Goal: Information Seeking & Learning: Learn about a topic

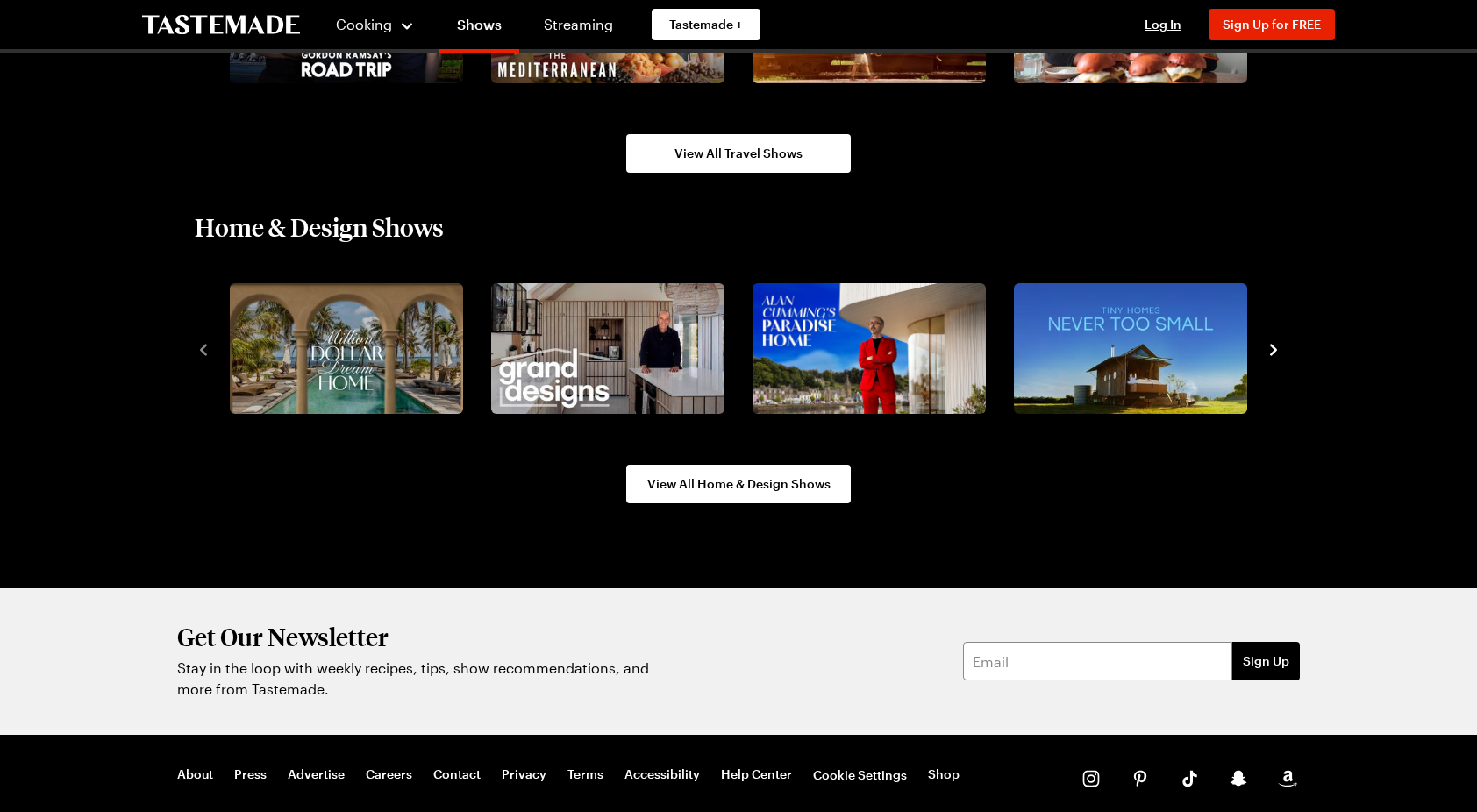
scroll to position [2140, 0]
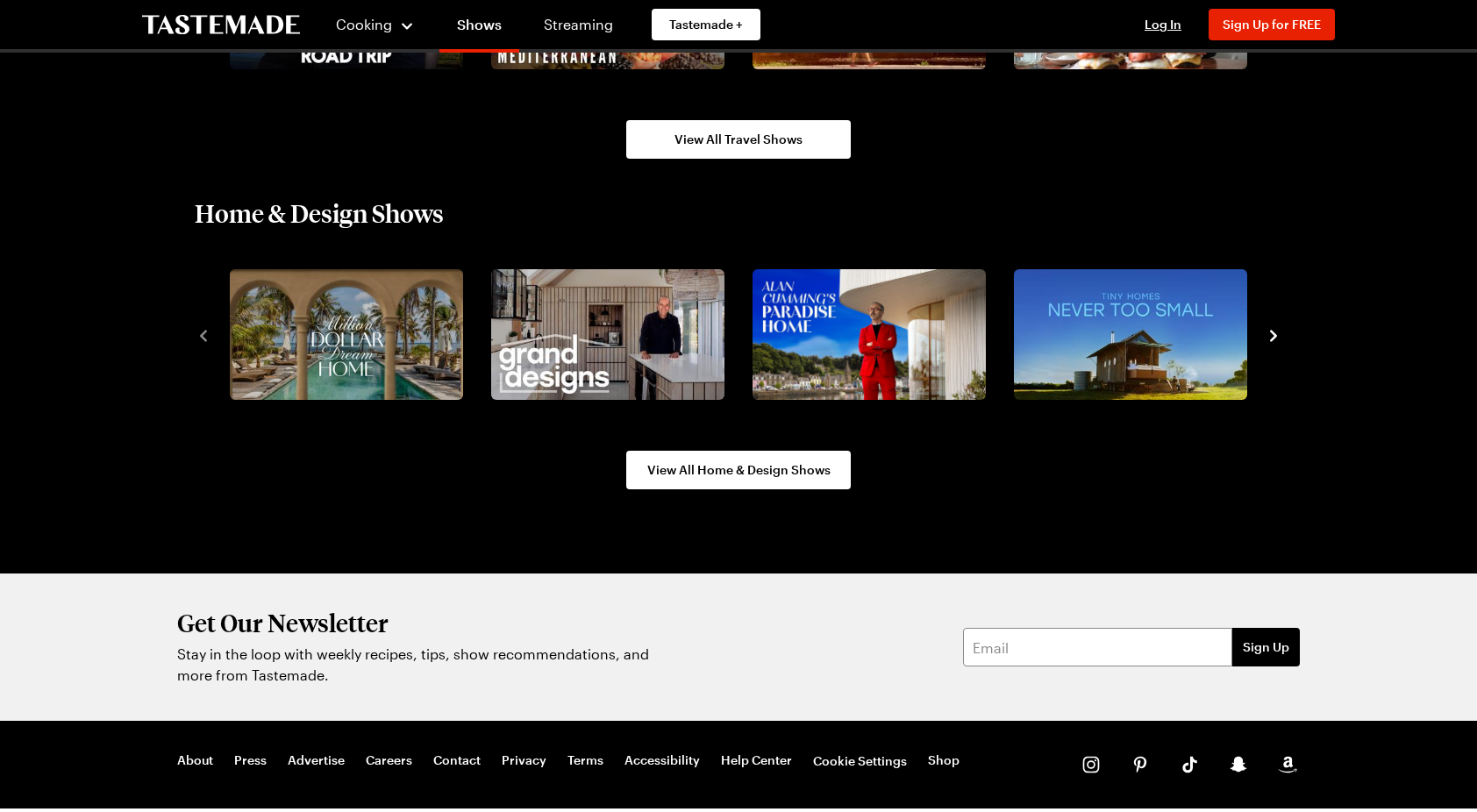
click at [1277, 338] on icon "navigate to next item" at bounding box center [1274, 336] width 18 height 18
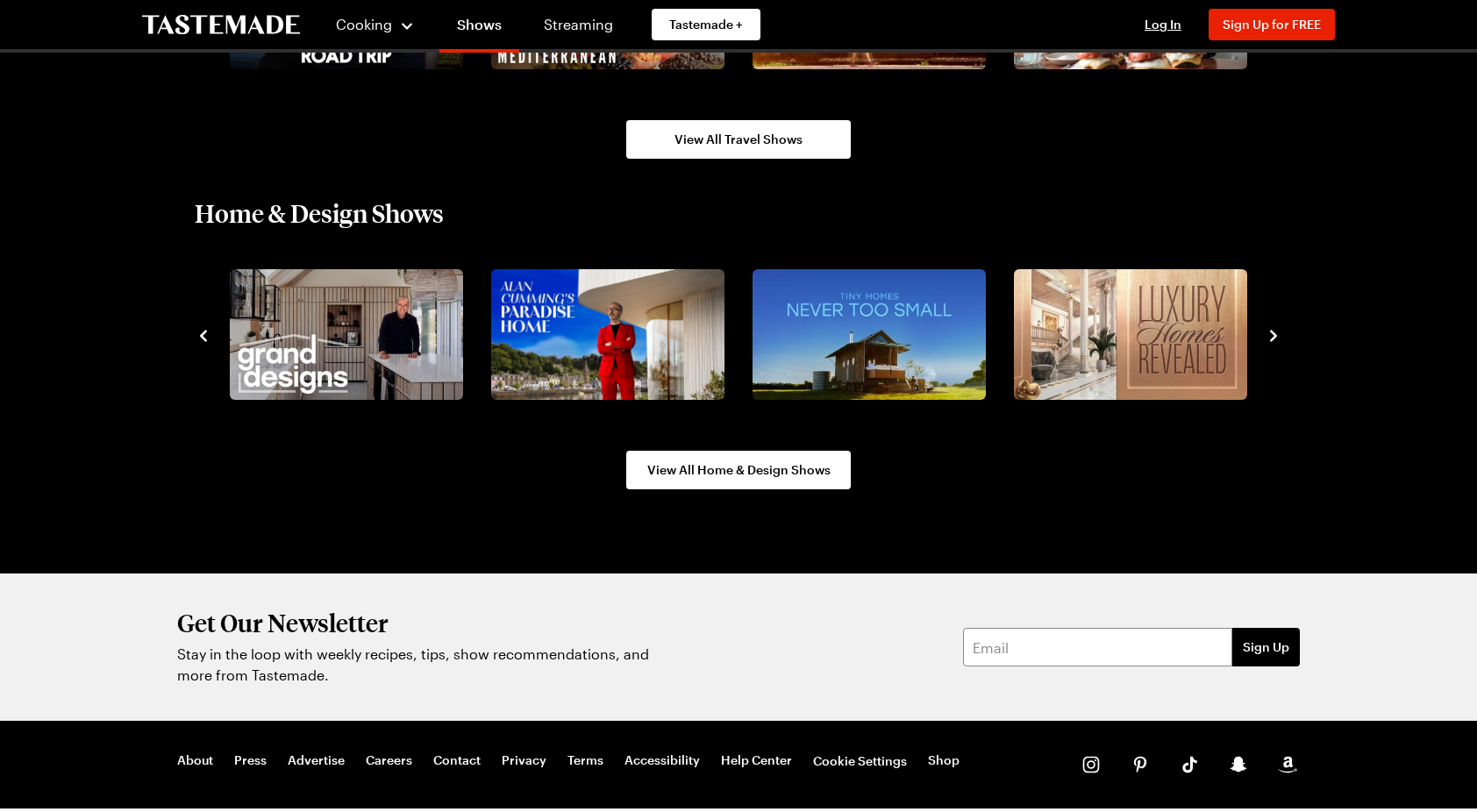
click at [1277, 338] on icon "navigate to next item" at bounding box center [1274, 336] width 18 height 18
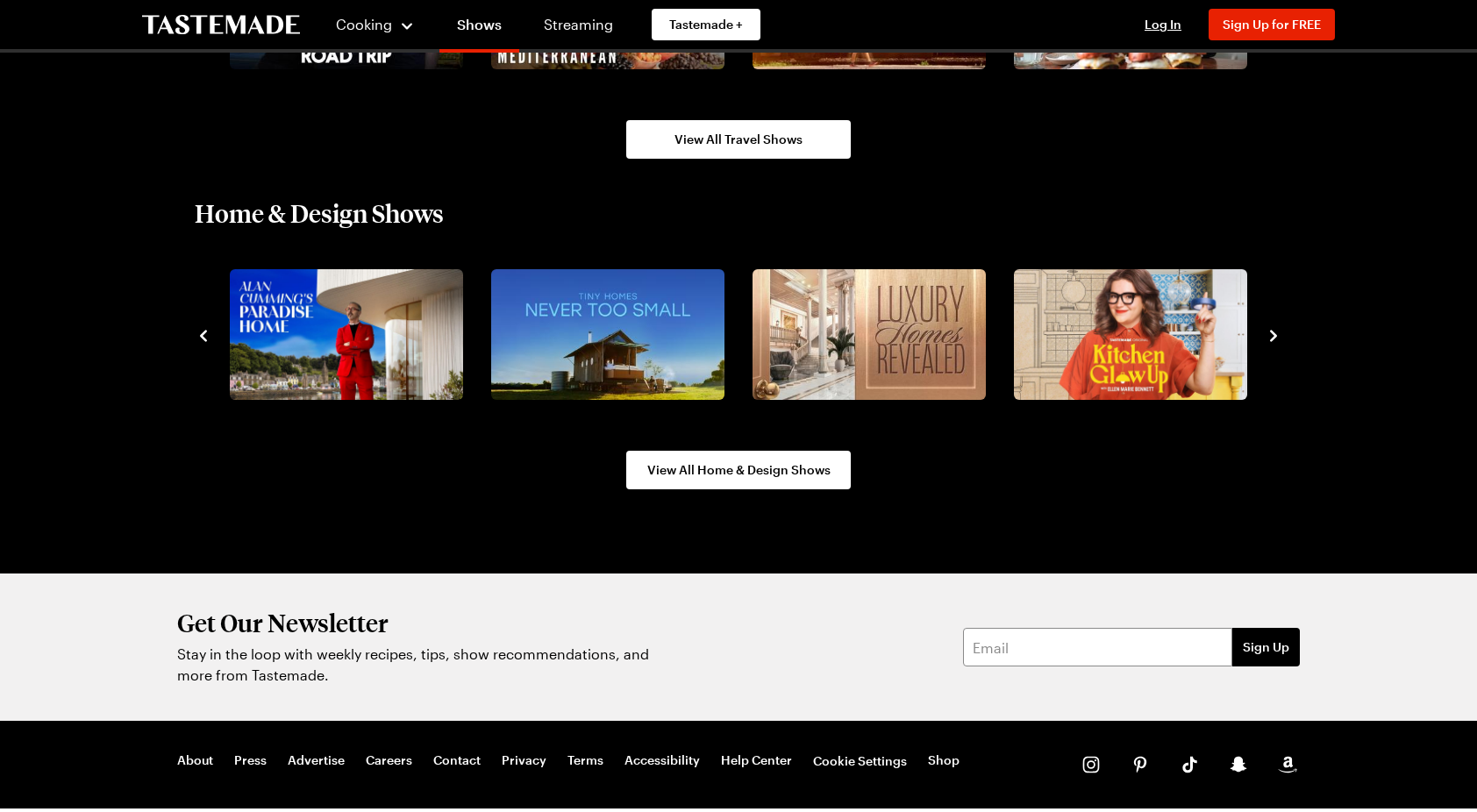
click at [1277, 338] on icon "navigate to next item" at bounding box center [1274, 336] width 18 height 18
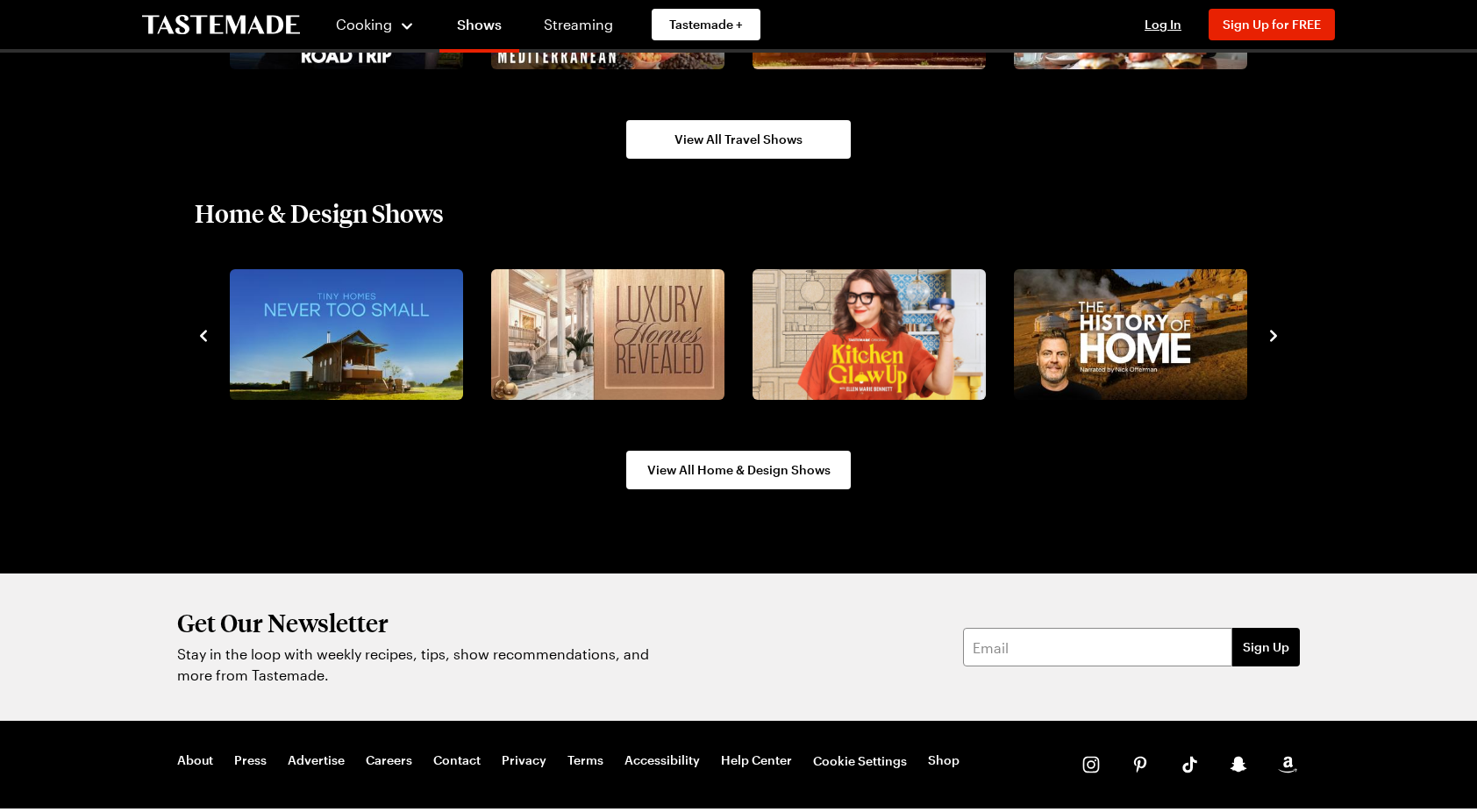
click at [1277, 338] on icon "navigate to next item" at bounding box center [1274, 336] width 18 height 18
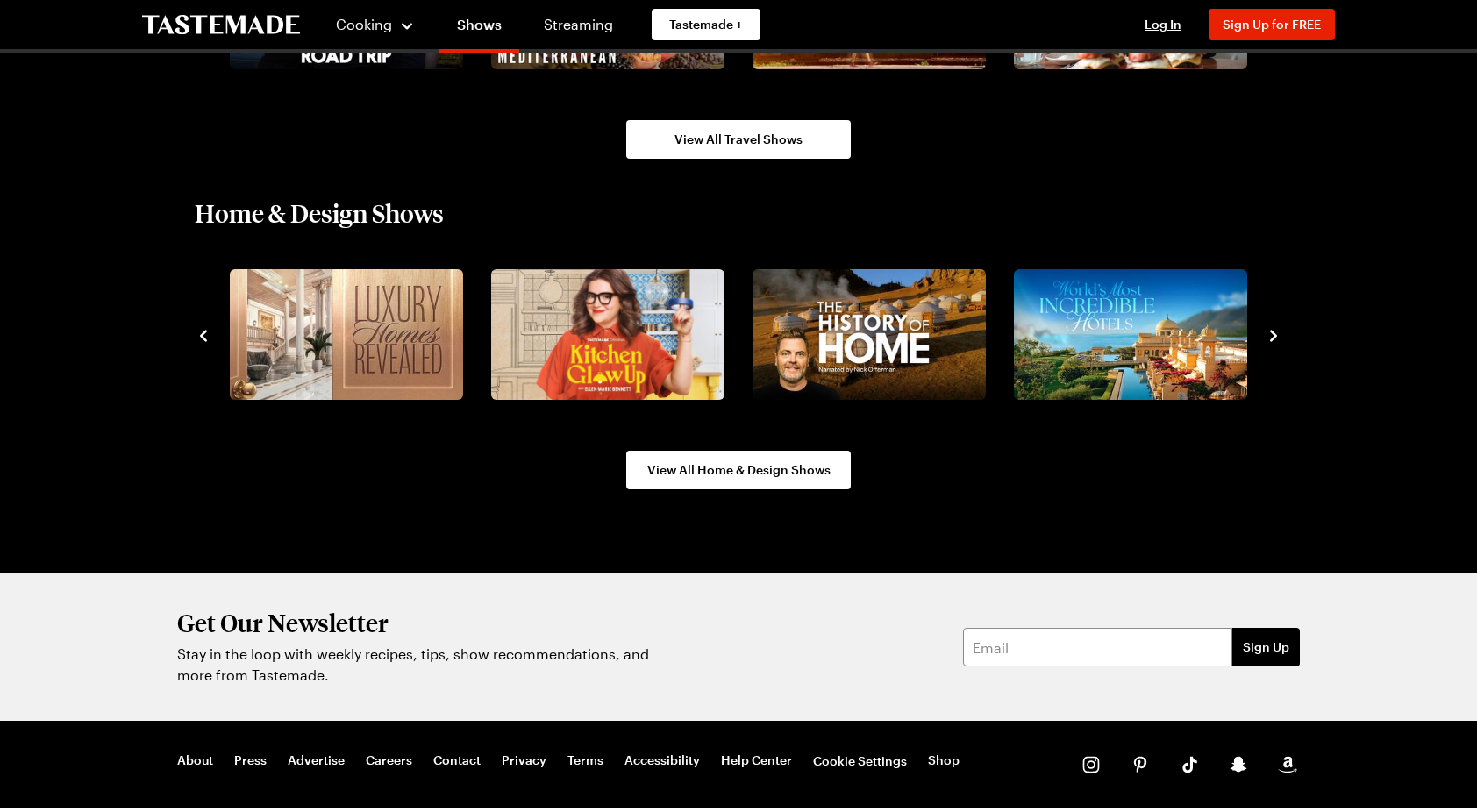
click at [1277, 338] on icon "navigate to next item" at bounding box center [1274, 336] width 18 height 18
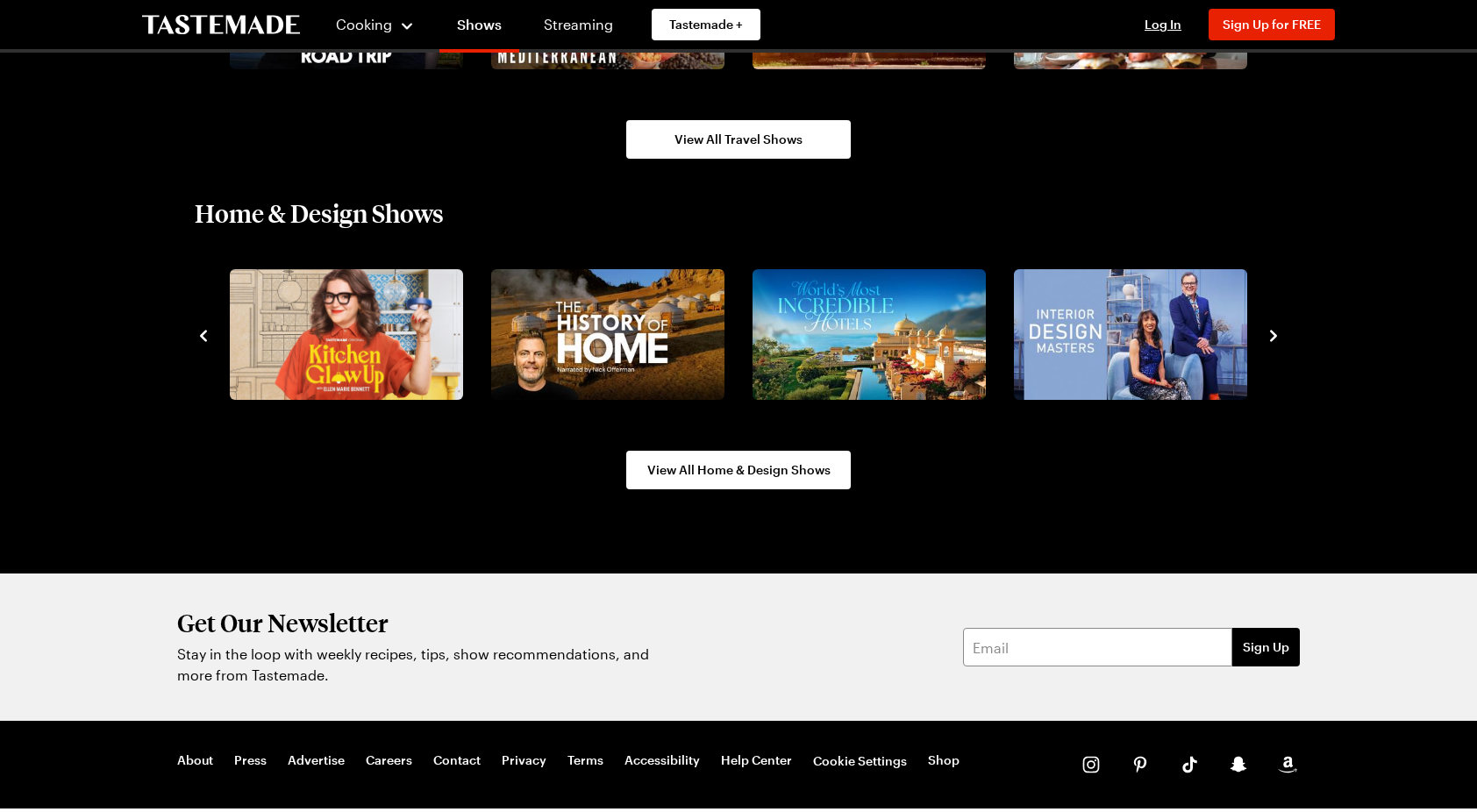
click at [1277, 338] on icon "navigate to next item" at bounding box center [1274, 336] width 18 height 18
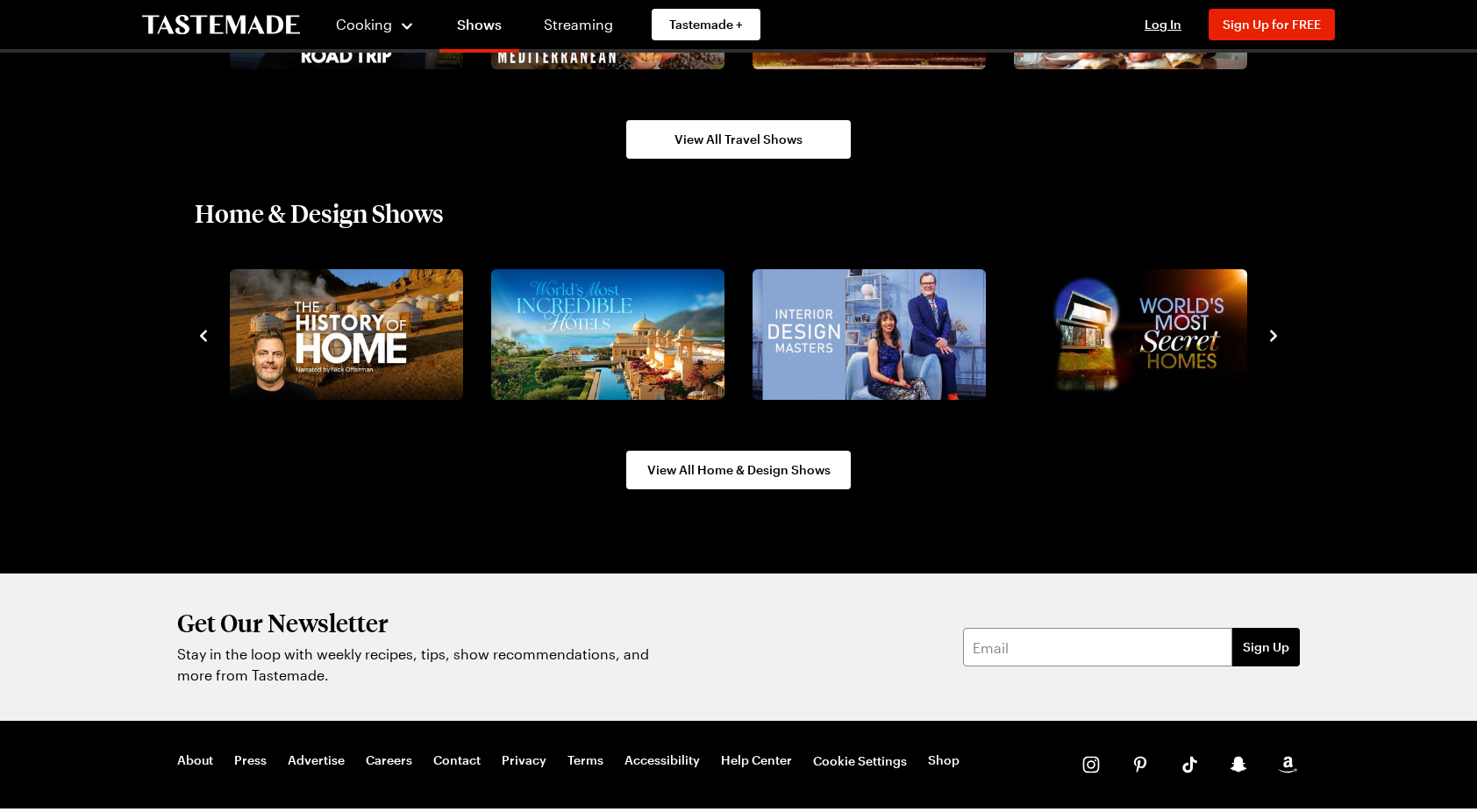
click at [1277, 338] on icon "navigate to next item" at bounding box center [1274, 336] width 18 height 18
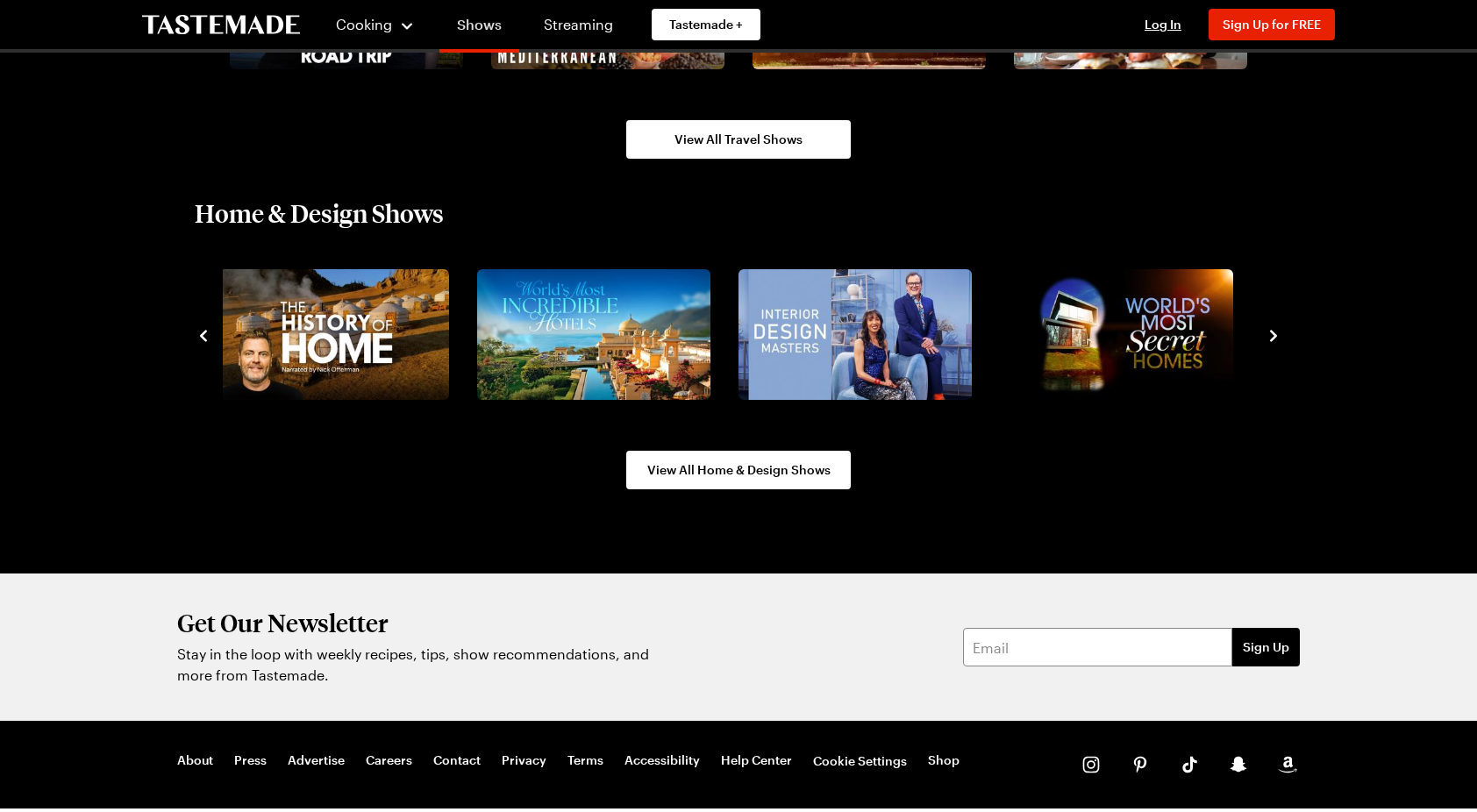
click at [480, 49] on link "Shows" at bounding box center [478, 28] width 79 height 49
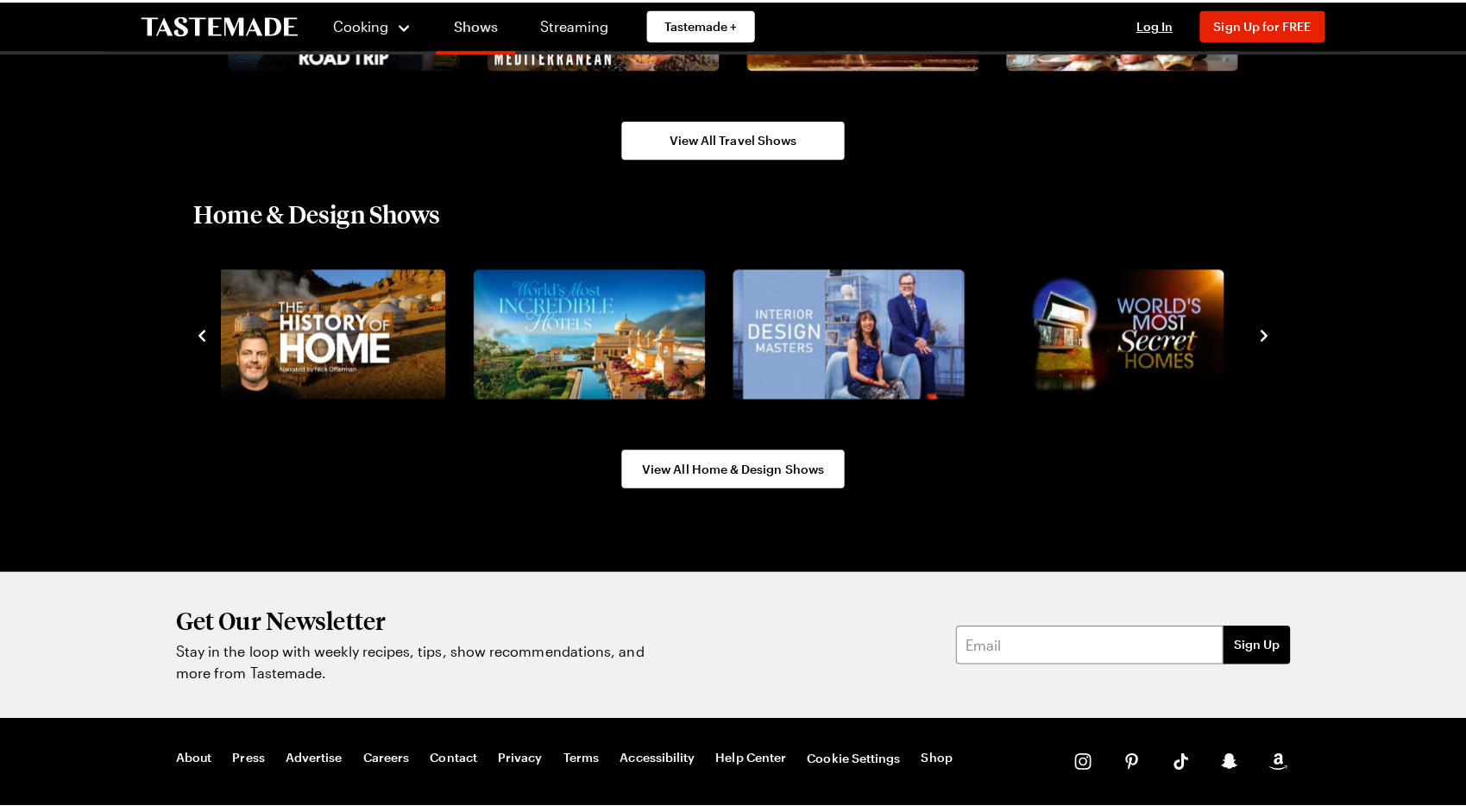
scroll to position [0, 0]
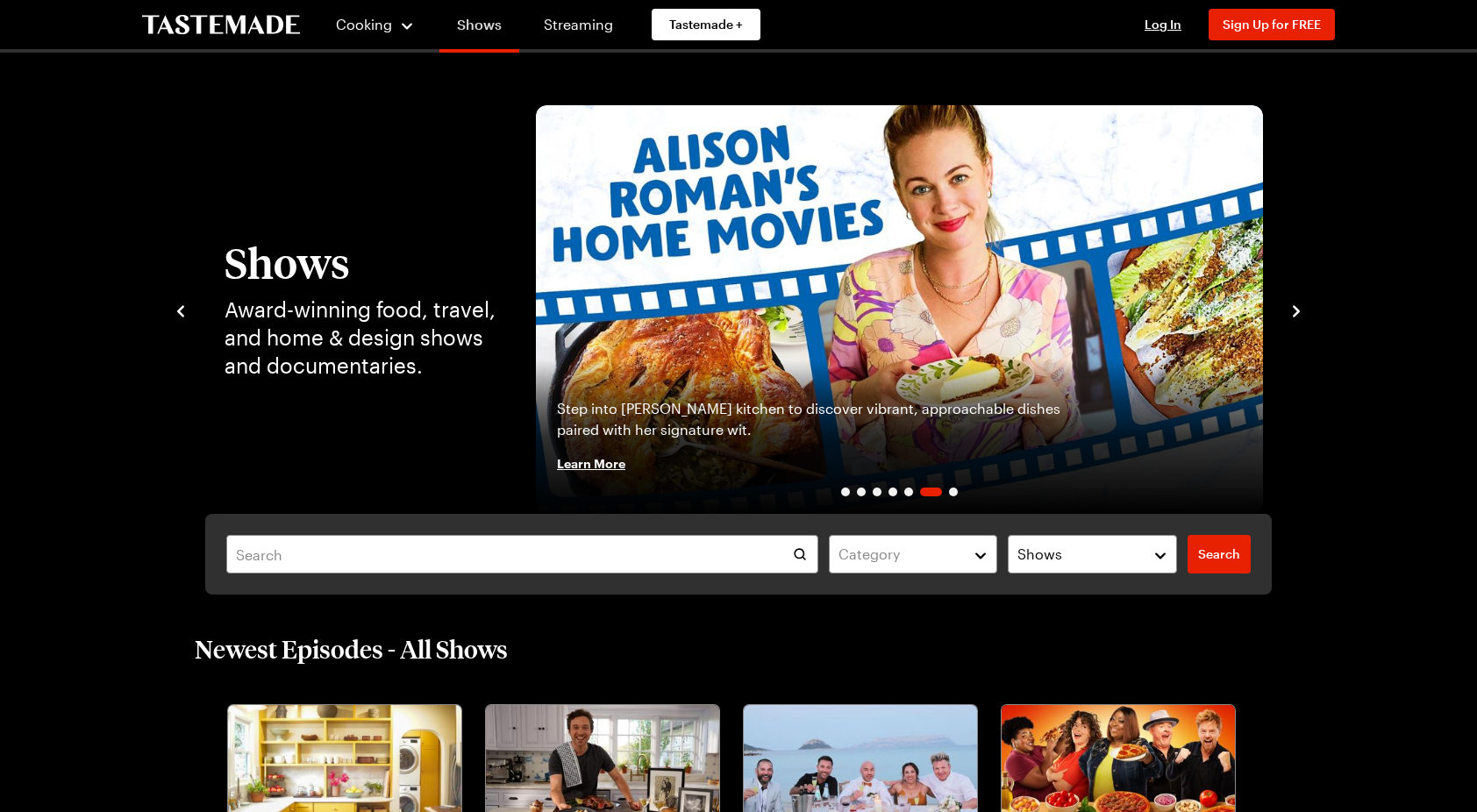
click at [477, 40] on link "Shows" at bounding box center [478, 28] width 79 height 49
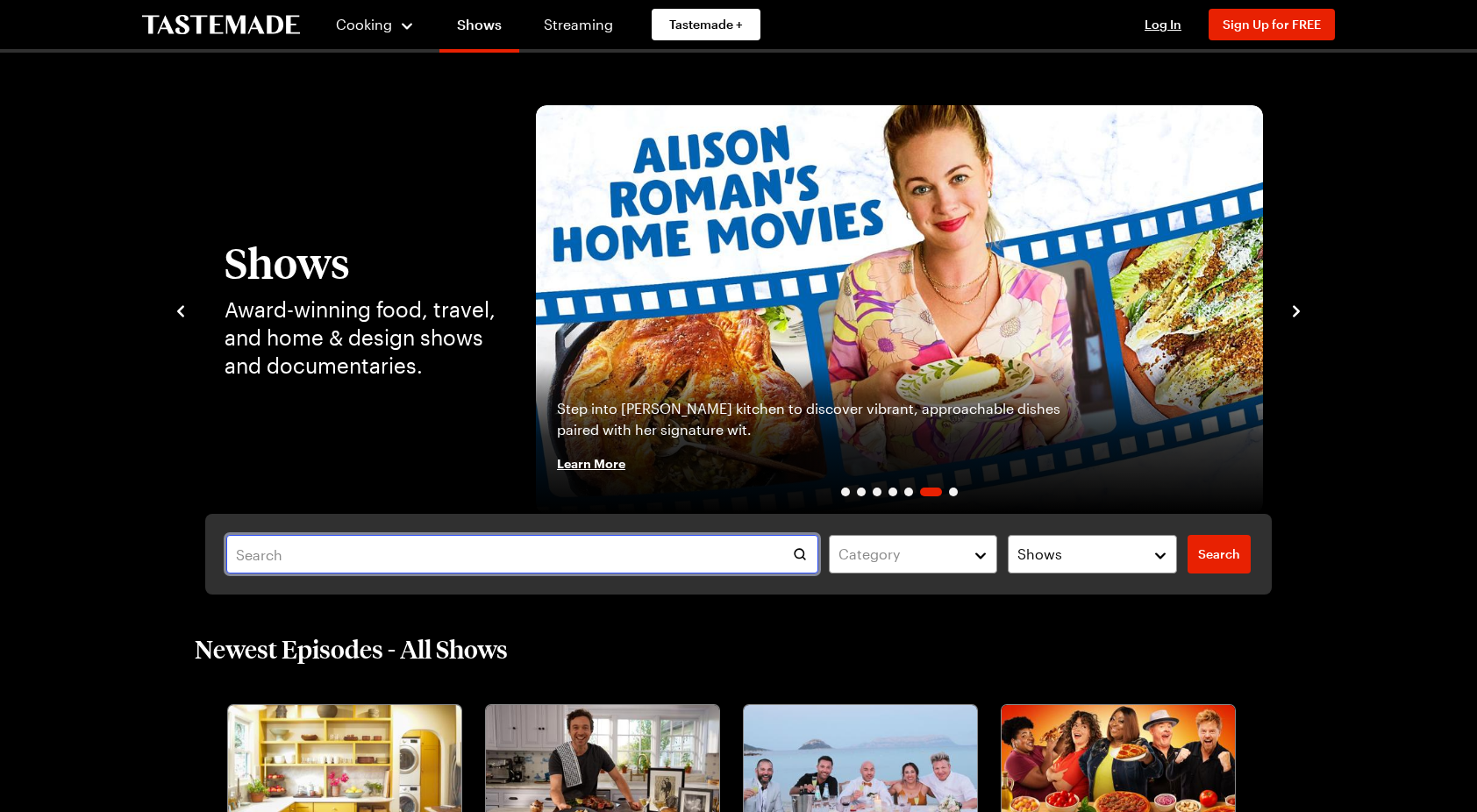
click at [454, 551] on input "text" at bounding box center [522, 553] width 592 height 38
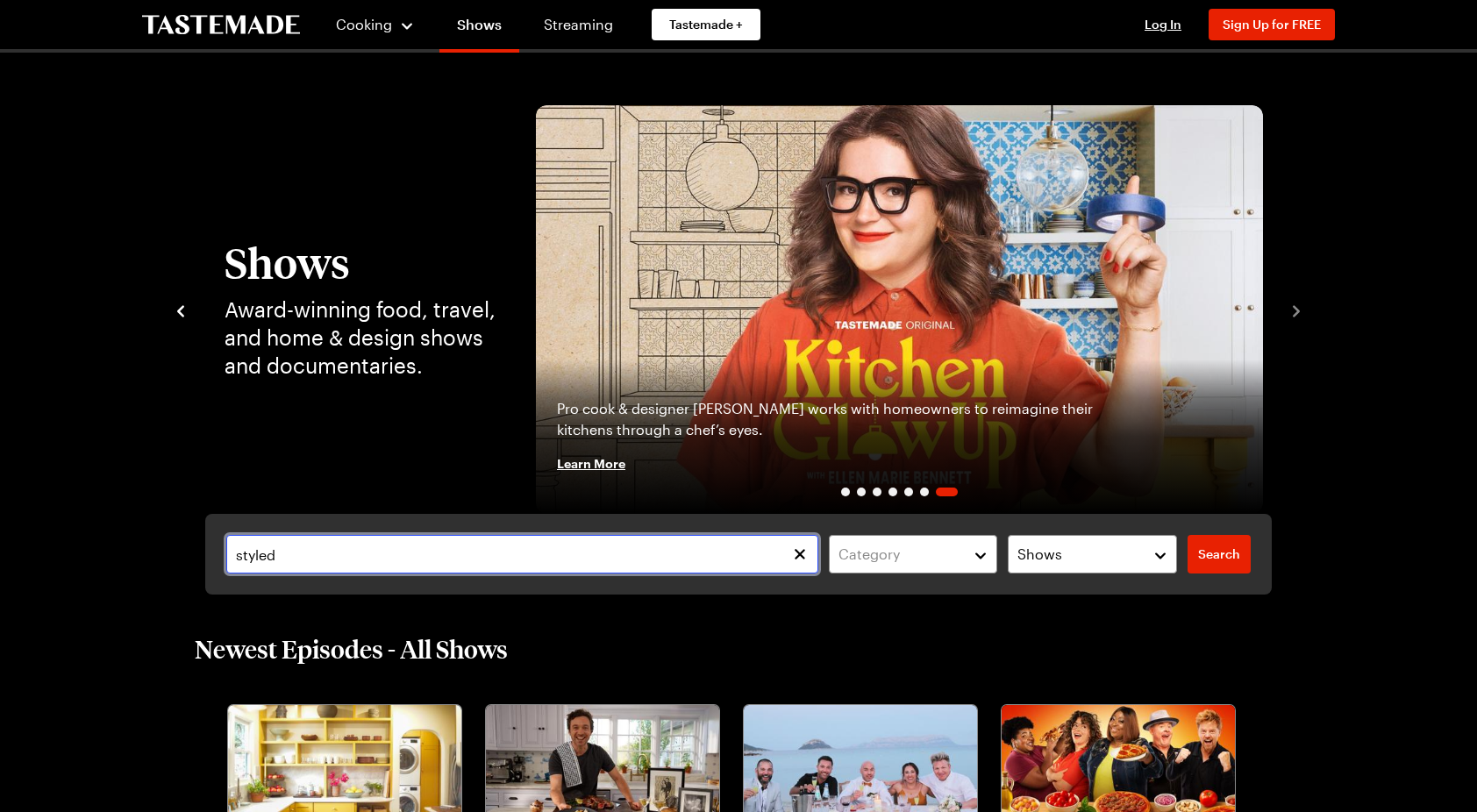
type input "styled"
